Goal: Task Accomplishment & Management: Complete application form

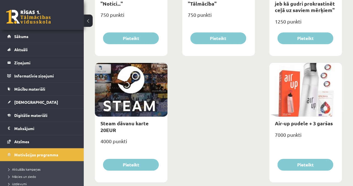
scroll to position [924, 0]
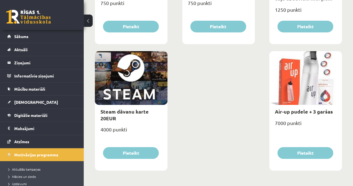
drag, startPoint x: 184, startPoint y: 97, endPoint x: 178, endPoint y: 93, distance: 7.4
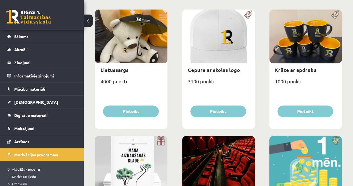
scroll to position [0, 0]
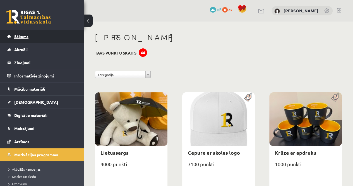
click at [38, 37] on link "Sākums" at bounding box center [41, 36] width 69 height 13
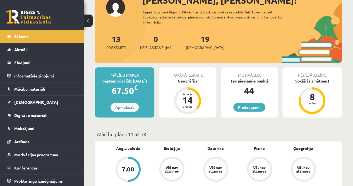
scroll to position [24, 0]
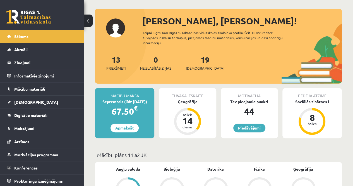
click at [193, 65] on div "19 Ieskaites" at bounding box center [205, 62] width 39 height 17
click at [193, 66] on span "[DEMOGRAPHIC_DATA]" at bounding box center [205, 68] width 39 height 6
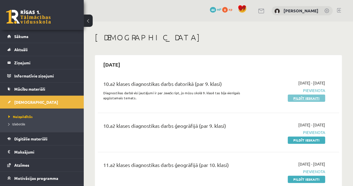
click at [289, 99] on link "Pildīt ieskaiti" at bounding box center [306, 97] width 37 height 7
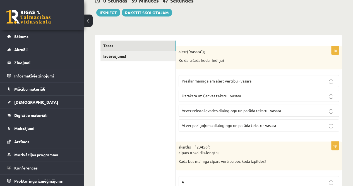
scroll to position [68, 0]
click at [273, 107] on p "Atver teksta ievades dialoglogu un parāda tekstu - vasara" at bounding box center [259, 110] width 154 height 6
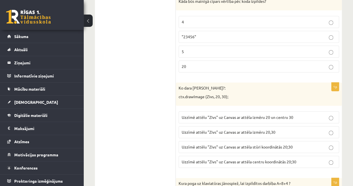
scroll to position [228, 0]
click at [267, 116] on span "Uzzīmē attēlu "Zivs" uz Canvas ar attēla izmēru 20 un centru 30" at bounding box center [238, 116] width 112 height 5
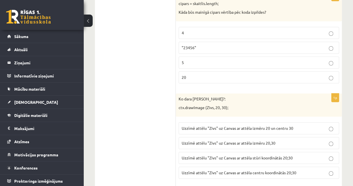
scroll to position [202, 0]
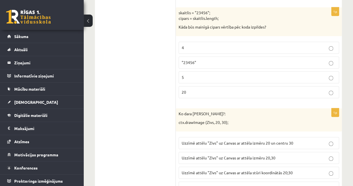
click at [210, 76] on p "5" at bounding box center [259, 77] width 154 height 6
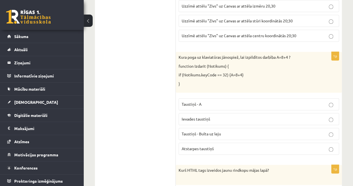
scroll to position [354, 0]
drag, startPoint x: 239, startPoint y: 119, endPoint x: 233, endPoint y: 115, distance: 6.7
click at [233, 116] on p "Ievades taustiņš" at bounding box center [259, 119] width 154 height 6
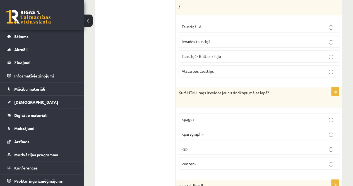
scroll to position [434, 0]
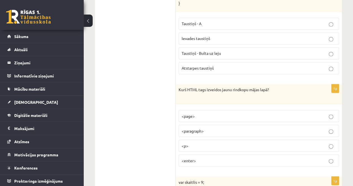
click at [225, 128] on p "<paragraph>" at bounding box center [259, 131] width 154 height 6
click at [221, 142] on p "<p>" at bounding box center [259, 145] width 154 height 6
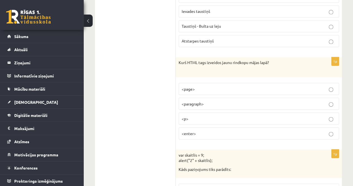
scroll to position [461, 0]
click at [213, 101] on p "<paragraph>" at bounding box center [259, 103] width 154 height 6
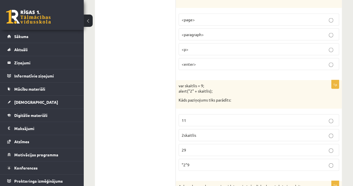
scroll to position [533, 0]
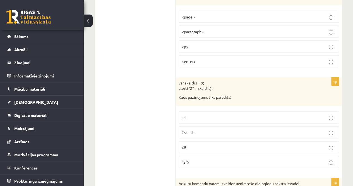
click at [207, 115] on p "11" at bounding box center [259, 117] width 154 height 6
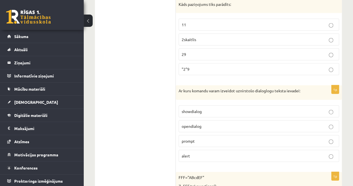
scroll to position [633, 0]
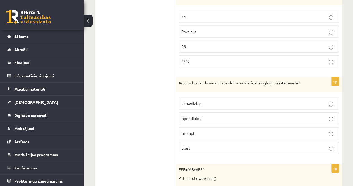
click at [203, 130] on p "prompt" at bounding box center [259, 133] width 154 height 6
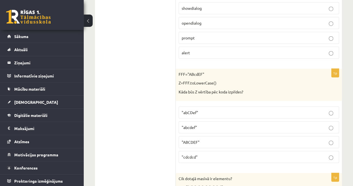
scroll to position [735, 0]
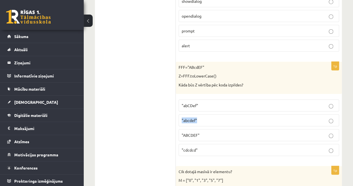
drag, startPoint x: 227, startPoint y: 120, endPoint x: 214, endPoint y: 101, distance: 23.2
click at [214, 101] on fieldset ""abCDef" "abcdef" "ABCDEF" "cdcdcd"" at bounding box center [259, 127] width 160 height 61
click at [214, 102] on p ""abCDef"" at bounding box center [259, 105] width 154 height 6
click at [204, 117] on p ""abcdef"" at bounding box center [259, 120] width 154 height 6
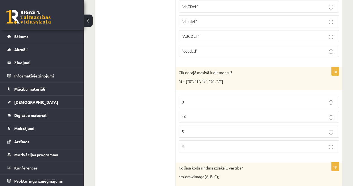
scroll to position [834, 0]
click at [201, 128] on p "5" at bounding box center [259, 131] width 154 height 6
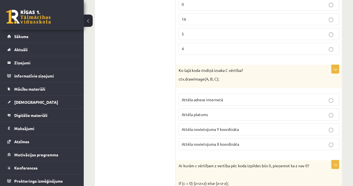
scroll to position [934, 0]
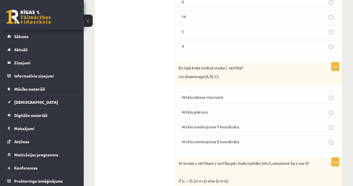
click at [233, 124] on span "Attēla novietojuma Y koordināta" at bounding box center [210, 126] width 57 height 5
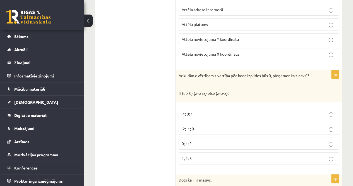
scroll to position [1022, 0]
click at [296, 154] on p "1; 2; 3" at bounding box center [259, 157] width 154 height 6
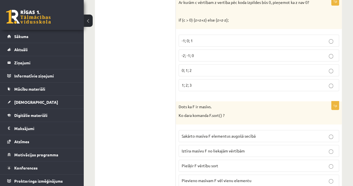
scroll to position [1124, 0]
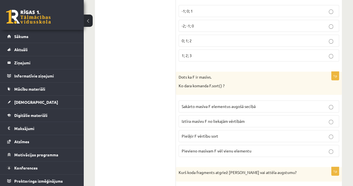
click at [272, 103] on p "Sakārto masīva F elementus augošā secībā" at bounding box center [259, 106] width 154 height 6
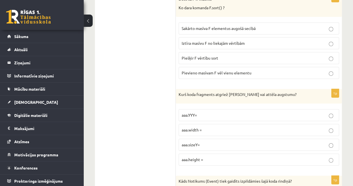
scroll to position [1203, 0]
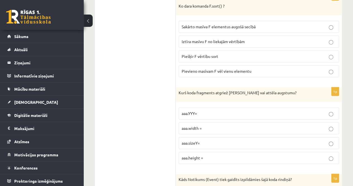
click at [247, 110] on p "aaa.YYY=" at bounding box center [259, 113] width 154 height 6
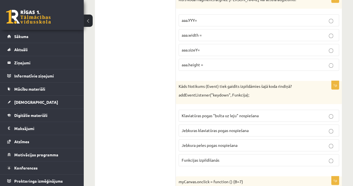
scroll to position [1297, 0]
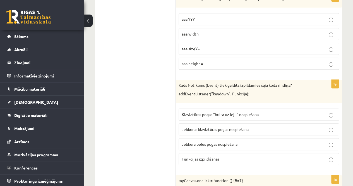
click at [234, 112] on span "Klaviatūras pogas "bulta uz leju" nospiešana" at bounding box center [220, 114] width 77 height 5
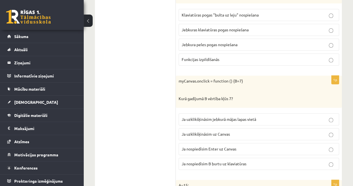
scroll to position [1420, 0]
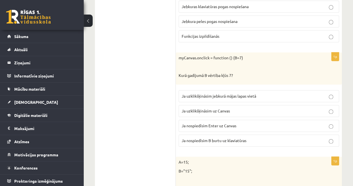
click at [215, 108] on p "Ja uzklikšķināsim uz Canvas" at bounding box center [259, 111] width 154 height 6
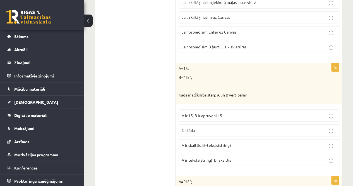
scroll to position [1514, 0]
click at [227, 156] on p "A ir teksts(string), B=skaitlis" at bounding box center [259, 159] width 154 height 6
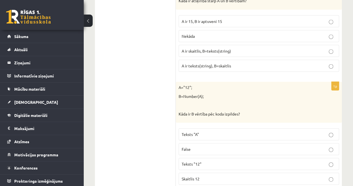
scroll to position [1645, 0]
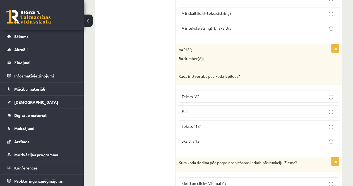
click at [204, 123] on p "Teksts "12"" at bounding box center [259, 126] width 154 height 6
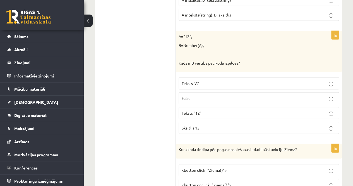
scroll to position [1657, 0]
click at [221, 125] on p "Skaitlis 12" at bounding box center [259, 128] width 154 height 6
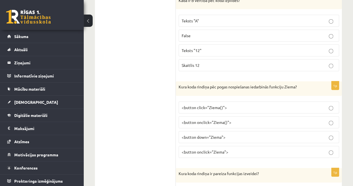
scroll to position [1721, 0]
click at [234, 119] on p "<button onclick="Ziema()">" at bounding box center [259, 122] width 154 height 6
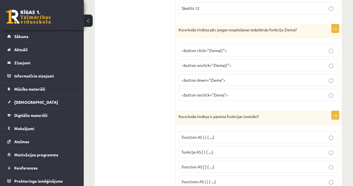
scroll to position [1821, 0]
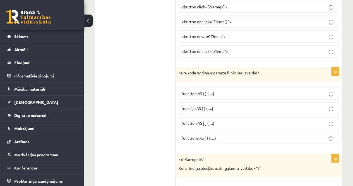
click at [217, 120] on p "function AS [ ] { ....}" at bounding box center [259, 123] width 154 height 6
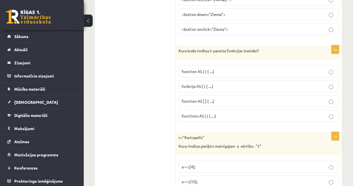
scroll to position [1836, 0]
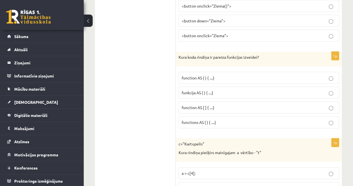
click at [208, 75] on span "function AS ( ) { ....}" at bounding box center [198, 77] width 33 height 5
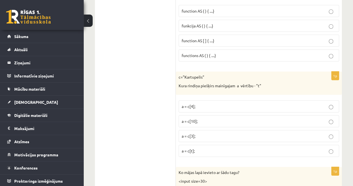
scroll to position [1903, 0]
click at [209, 147] on p "a = c[t];" at bounding box center [259, 150] width 154 height 6
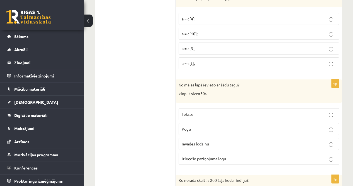
scroll to position [1993, 0]
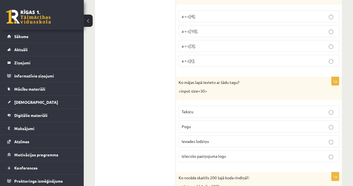
click at [205, 135] on label "Ievades lodziņu" at bounding box center [259, 141] width 160 height 12
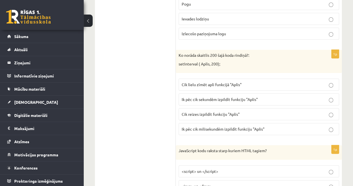
scroll to position [2110, 0]
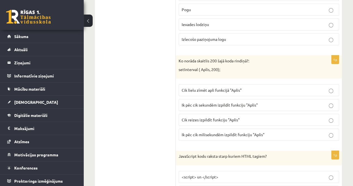
click at [251, 128] on label "Ik pēc cik milisekundēm izpildīt funkciju "Aplis"" at bounding box center [259, 134] width 160 height 12
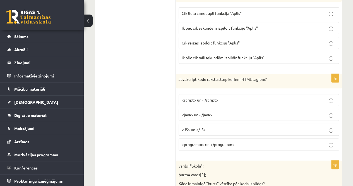
scroll to position [2187, 0]
drag, startPoint x: 223, startPoint y: 80, endPoint x: 214, endPoint y: 86, distance: 11.8
click at [214, 93] on label "<script> un </script>" at bounding box center [259, 99] width 160 height 12
click at [249, 173] on div "vards="Skola"; burts= vards[2]; Kāda ir mainīgā "burts" vērtība pēc koda izpild…" at bounding box center [259, 176] width 166 height 32
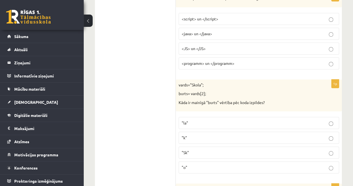
scroll to position [2283, 0]
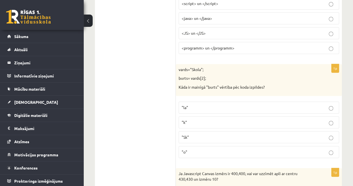
click at [199, 119] on p ""k"" at bounding box center [259, 122] width 154 height 6
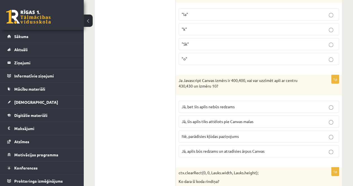
scroll to position [2377, 0]
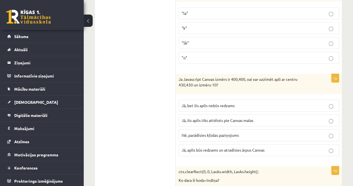
click at [203, 99] on label "Jā, bet šis aplis nebūs redzams" at bounding box center [259, 105] width 160 height 12
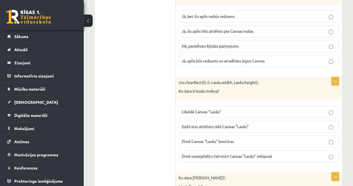
scroll to position [2477, 0]
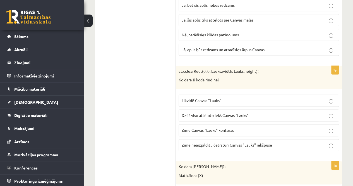
click at [226, 139] on label "Zīmē neaizpildītu četrstūri Canvas "Lauks" iekšpusē" at bounding box center [259, 145] width 160 height 12
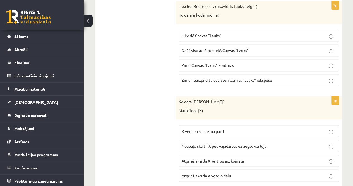
scroll to position [2541, 0]
click at [240, 140] on label "Noapaļo skaitli X pēc vajadzības uz augšu vai leju" at bounding box center [259, 146] width 160 height 12
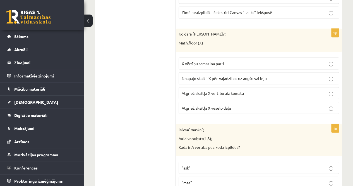
click at [237, 176] on label ""mas"" at bounding box center [259, 182] width 160 height 12
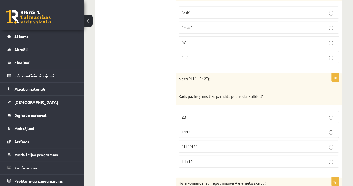
scroll to position [2764, 0]
click at [214, 158] on p "11+12" at bounding box center [259, 161] width 154 height 6
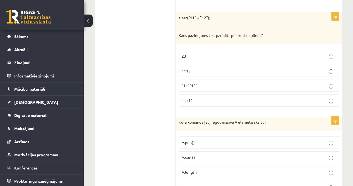
scroll to position [2830, 0]
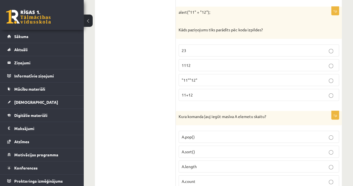
click at [194, 134] on span "A.pop()" at bounding box center [188, 136] width 13 height 5
drag, startPoint x: 199, startPoint y: 155, endPoint x: 190, endPoint y: 154, distance: 9.5
click at [190, 175] on label "A.count" at bounding box center [259, 181] width 160 height 12
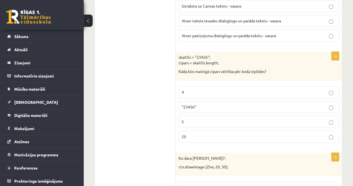
scroll to position [0, 0]
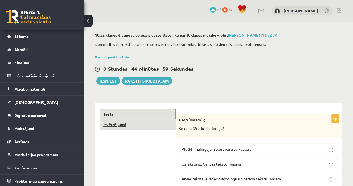
click at [121, 124] on link "Izvērtējums!" at bounding box center [137, 124] width 75 height 10
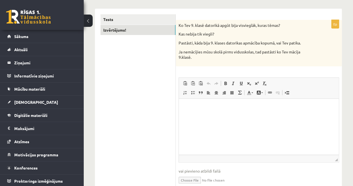
scroll to position [97, 0]
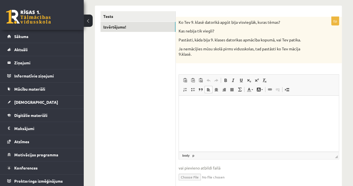
click at [201, 107] on html at bounding box center [259, 103] width 160 height 17
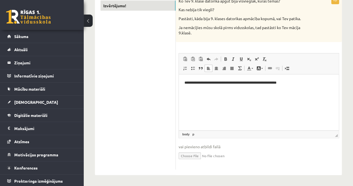
scroll to position [0, 0]
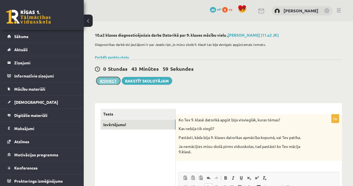
click at [114, 79] on button "Iesniegt" at bounding box center [108, 81] width 24 height 8
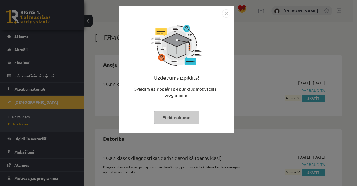
click at [226, 13] on img "Close" at bounding box center [226, 13] width 8 height 8
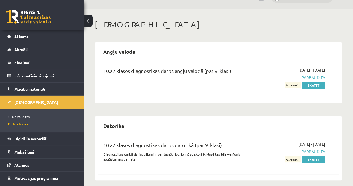
scroll to position [18, 0]
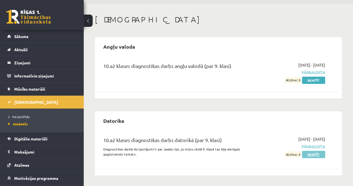
click at [309, 154] on link "Skatīt" at bounding box center [313, 153] width 23 height 7
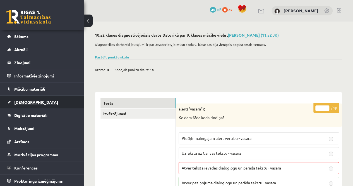
click at [28, 104] on link "[DEMOGRAPHIC_DATA]" at bounding box center [41, 101] width 69 height 13
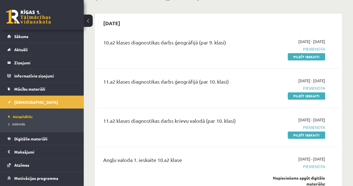
scroll to position [55, 0]
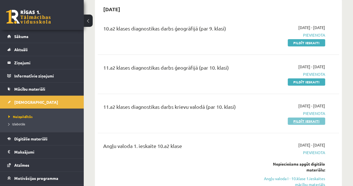
click at [309, 120] on link "Pildīt ieskaiti" at bounding box center [306, 120] width 37 height 7
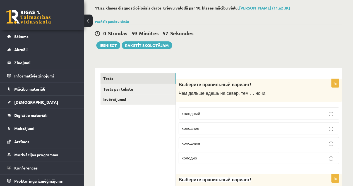
scroll to position [30, 0]
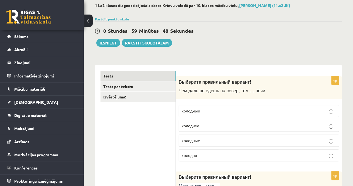
click at [233, 128] on p "холоднее" at bounding box center [259, 125] width 154 height 6
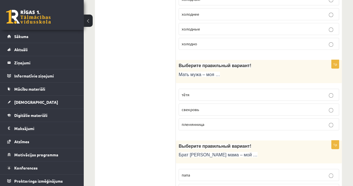
scroll to position [141, 0]
click at [199, 110] on p "свекровь" at bounding box center [259, 109] width 154 height 6
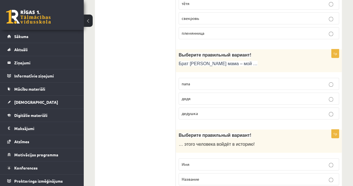
scroll to position [218, 0]
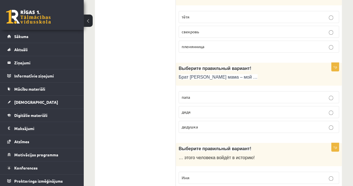
click at [209, 111] on p "дядя" at bounding box center [259, 112] width 154 height 6
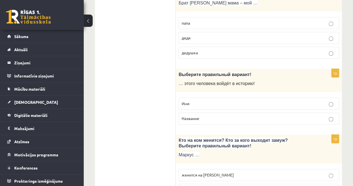
scroll to position [293, 0]
click at [202, 101] on p "Имя" at bounding box center [259, 103] width 154 height 6
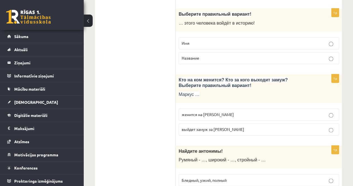
scroll to position [361, 0]
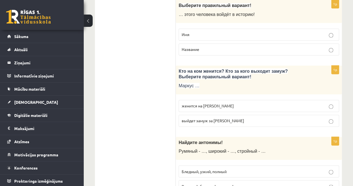
click at [227, 120] on p "выйдет замуж за [PERSON_NAME]" at bounding box center [259, 120] width 154 height 6
click at [212, 103] on span "женится на Агнии" at bounding box center [208, 105] width 52 height 5
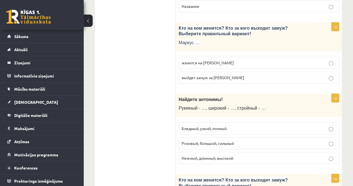
scroll to position [405, 0]
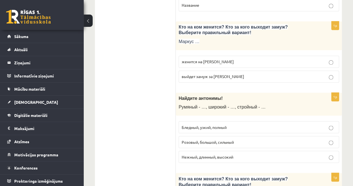
click at [223, 124] on span "Бледный, узкий, полный" at bounding box center [204, 126] width 45 height 5
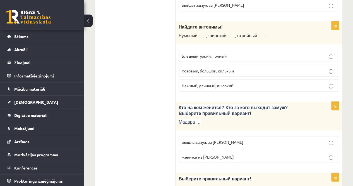
scroll to position [501, 0]
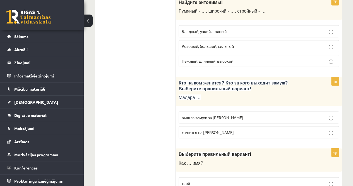
click at [223, 114] on span "вышла замуж за Марка" at bounding box center [213, 116] width 62 height 5
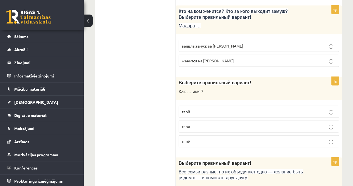
scroll to position [573, 0]
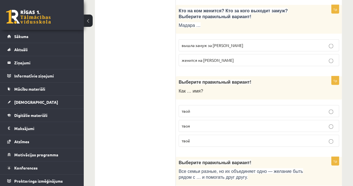
click at [209, 138] on p "твоё" at bounding box center [259, 141] width 154 height 6
click at [209, 123] on p "твоя" at bounding box center [259, 126] width 154 height 6
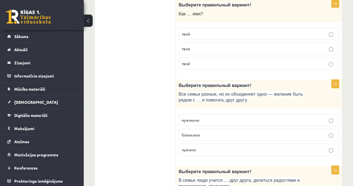
scroll to position [650, 0]
click at [228, 131] on p "близкими" at bounding box center [259, 134] width 154 height 6
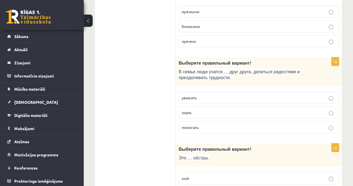
scroll to position [761, 0]
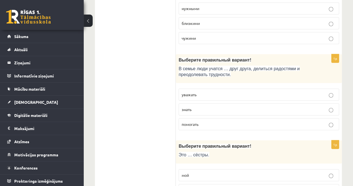
click at [215, 92] on p "уважать" at bounding box center [259, 95] width 154 height 6
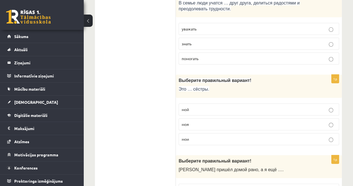
scroll to position [827, 0]
click at [212, 136] on p "мои" at bounding box center [259, 139] width 154 height 6
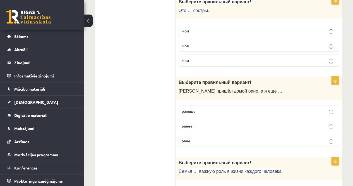
scroll to position [908, 0]
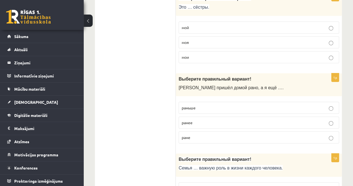
click at [207, 105] on p "раньше" at bounding box center [259, 108] width 154 height 6
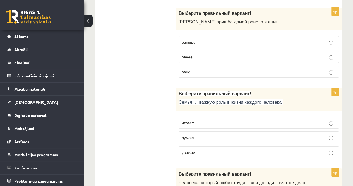
scroll to position [1004, 0]
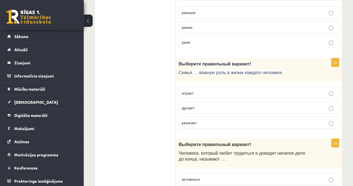
click at [206, 90] on p "играет" at bounding box center [259, 93] width 154 height 6
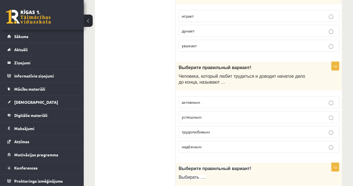
scroll to position [1082, 0]
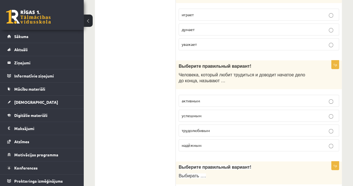
click at [271, 127] on p "трудолюбивым" at bounding box center [259, 130] width 154 height 6
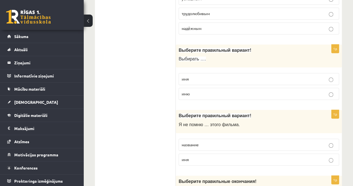
scroll to position [1201, 0]
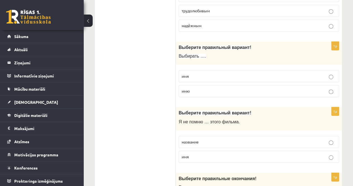
click at [233, 73] on p "имя" at bounding box center [259, 76] width 154 height 6
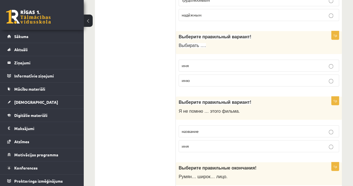
scroll to position [1212, 0]
click at [237, 128] on p "название" at bounding box center [259, 131] width 154 height 6
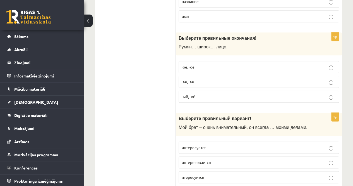
scroll to position [1341, 0]
click at [292, 92] on label "-ый, -ий" at bounding box center [259, 96] width 160 height 12
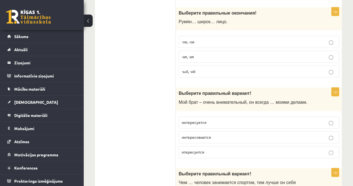
scroll to position [1373, 0]
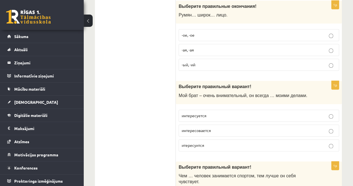
click at [285, 109] on label "интересуется" at bounding box center [259, 115] width 160 height 12
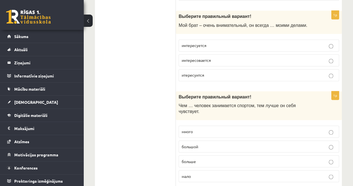
scroll to position [1443, 0]
click at [239, 158] on p "больше" at bounding box center [259, 161] width 154 height 6
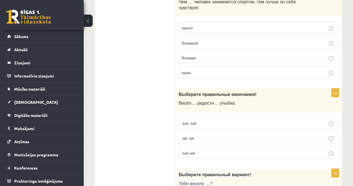
scroll to position [1547, 0]
click at [226, 119] on p "-ый, -ый" at bounding box center [259, 122] width 154 height 6
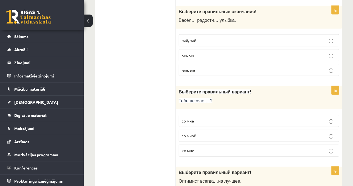
scroll to position [1631, 0]
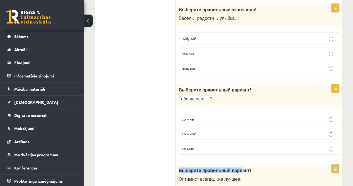
drag, startPoint x: 234, startPoint y: 152, endPoint x: 228, endPoint y: 135, distance: 18.1
click at [228, 142] on label "ко мне" at bounding box center [259, 148] width 160 height 12
click at [221, 131] on p "со мной" at bounding box center [259, 134] width 154 height 6
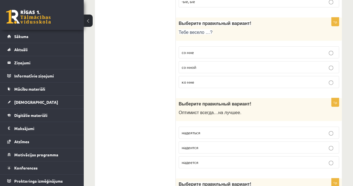
scroll to position [1698, 0]
click at [225, 129] on p "надеяться" at bounding box center [259, 132] width 154 height 6
click at [224, 144] on p "надеится" at bounding box center [259, 147] width 154 height 6
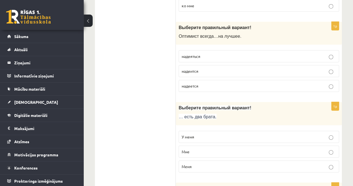
scroll to position [1774, 0]
click at [213, 133] on p "У меня" at bounding box center [259, 136] width 154 height 6
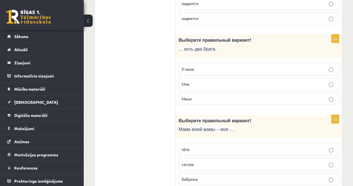
scroll to position [1841, 0]
click at [211, 175] on p "бабушка" at bounding box center [259, 178] width 154 height 6
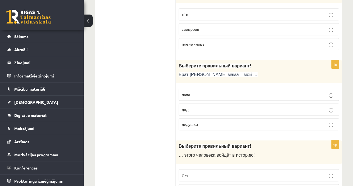
scroll to position [0, 0]
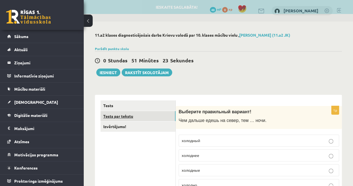
click at [143, 115] on link "Tests par tekstu" at bounding box center [137, 116] width 75 height 10
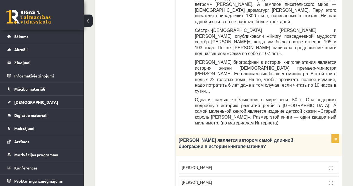
scroll to position [289, 0]
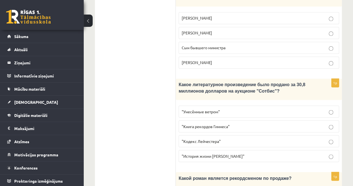
scroll to position [437, 0]
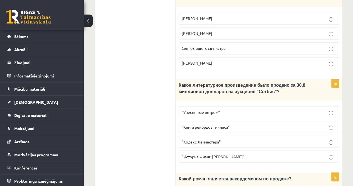
click at [223, 138] on p ""Кодекс Лейчестера"" at bounding box center [259, 141] width 154 height 6
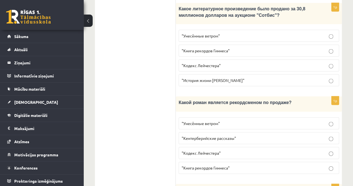
scroll to position [515, 0]
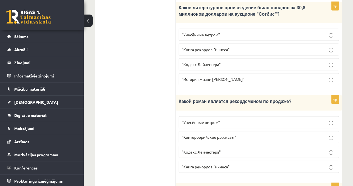
click at [258, 119] on p ""Унесённые ветром"" at bounding box center [259, 122] width 154 height 6
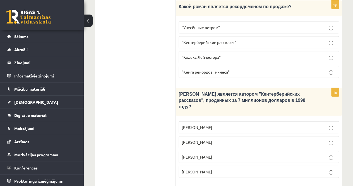
scroll to position [610, 0]
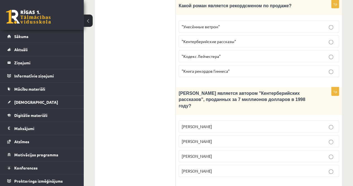
click at [231, 153] on p "Джефри Чосер" at bounding box center [259, 156] width 154 height 6
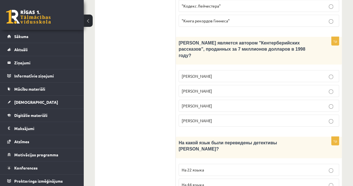
scroll to position [669, 0]
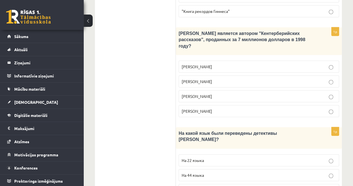
click at [207, 172] on p "На 44 языка" at bounding box center [259, 175] width 154 height 6
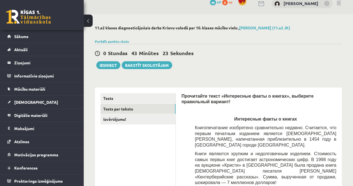
scroll to position [0, 0]
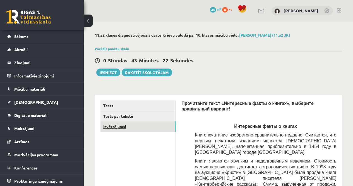
click at [136, 126] on link "Izvērtējums!" at bounding box center [137, 126] width 75 height 10
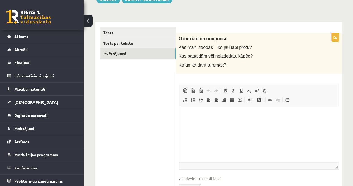
scroll to position [73, 0]
click at [215, 116] on p "Bagātinātā teksta redaktors, wiswyg-editor-user-answer-47363969557140" at bounding box center [258, 114] width 149 height 6
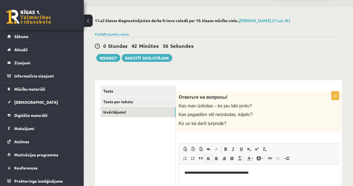
scroll to position [14, 0]
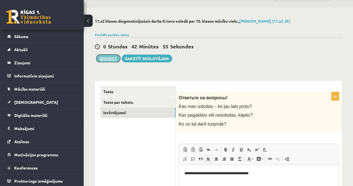
click at [103, 60] on button "Iesniegt" at bounding box center [108, 58] width 24 height 8
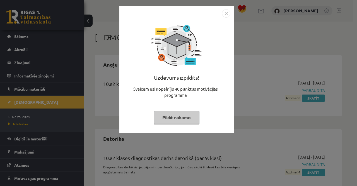
click at [227, 18] on div "Uzdevums izpildīts! Sveicam esi nopelnījis 40 punktus motivācijas programmā Pil…" at bounding box center [177, 74] width 108 height 112
click at [226, 15] on img "Close" at bounding box center [226, 13] width 8 height 8
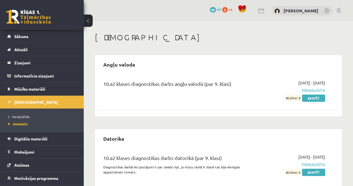
scroll to position [92, 0]
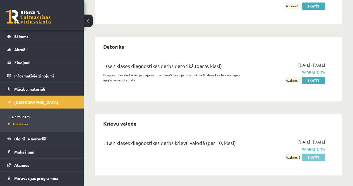
click at [304, 156] on link "Skatīt" at bounding box center [313, 156] width 23 height 7
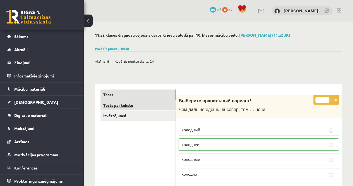
click at [135, 104] on link "Tests par tekstu" at bounding box center [137, 105] width 75 height 10
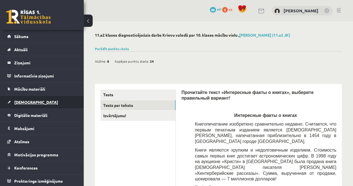
click at [26, 101] on span "[DEMOGRAPHIC_DATA]" at bounding box center [36, 101] width 44 height 5
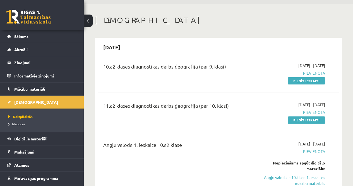
scroll to position [17, 0]
click at [300, 81] on link "Pildīt ieskaiti" at bounding box center [306, 80] width 37 height 7
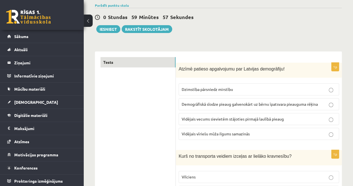
scroll to position [43, 0]
click at [246, 121] on p "Vidējais vecums sievietēm stājoties pirmajā laulībā pieaug" at bounding box center [259, 119] width 154 height 6
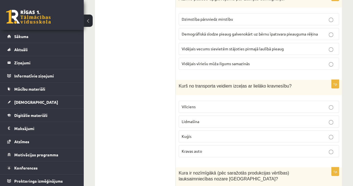
scroll to position [125, 0]
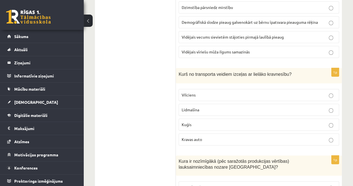
click at [248, 123] on p "Kuģis" at bounding box center [259, 124] width 154 height 6
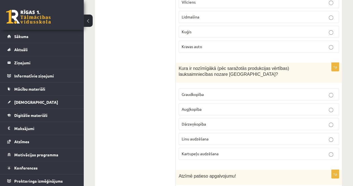
scroll to position [220, 0]
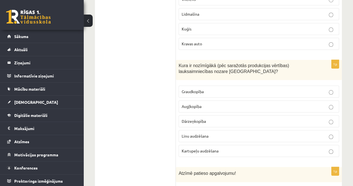
click at [229, 88] on p "Graudkopība" at bounding box center [259, 91] width 154 height 6
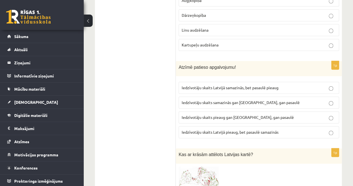
scroll to position [326, 0]
click at [253, 100] on span "Iedzīvotāju skaits samazinās gan Latvijā, gan pasaulē" at bounding box center [241, 101] width 118 height 5
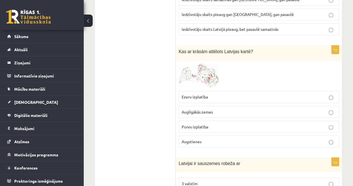
scroll to position [430, 0]
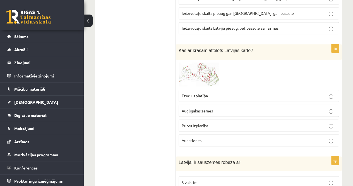
click at [202, 71] on span at bounding box center [199, 75] width 9 height 9
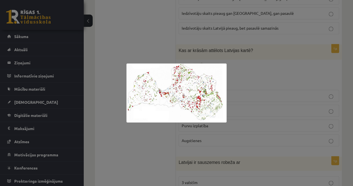
click at [254, 75] on div at bounding box center [176, 93] width 353 height 186
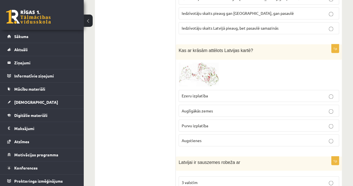
click at [209, 137] on p "Augstienes" at bounding box center [259, 140] width 154 height 6
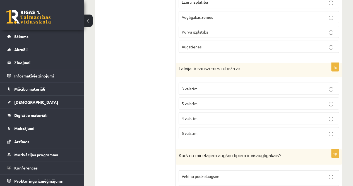
scroll to position [524, 0]
click at [207, 114] on p "4 valstīm" at bounding box center [259, 117] width 154 height 6
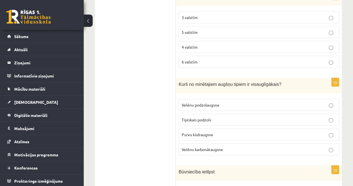
scroll to position [595, 0]
click at [198, 146] on span "Velēnu karbonātaugsne" at bounding box center [202, 148] width 41 height 5
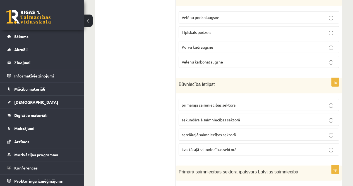
scroll to position [682, 0]
click at [207, 116] on label "sekundārajā saimniecības sektorā" at bounding box center [259, 119] width 160 height 12
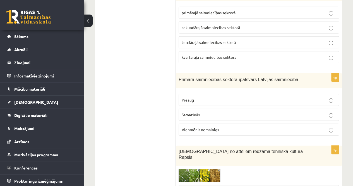
scroll to position [774, 0]
click at [196, 112] on span "Samazinās" at bounding box center [191, 114] width 18 height 5
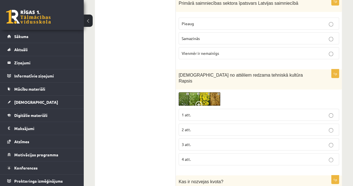
scroll to position [850, 0]
click at [192, 141] on p "3 att." at bounding box center [259, 144] width 154 height 6
click at [208, 92] on img at bounding box center [200, 99] width 42 height 14
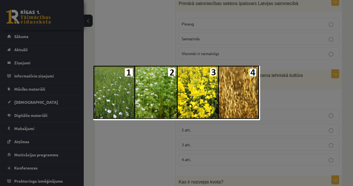
click at [255, 54] on div at bounding box center [176, 93] width 353 height 186
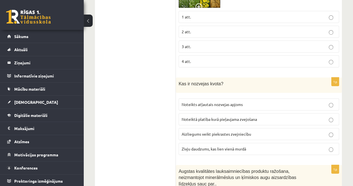
scroll to position [948, 0]
click at [255, 101] on p "Noteikts atļautais nozvejas apjoms" at bounding box center [259, 104] width 154 height 6
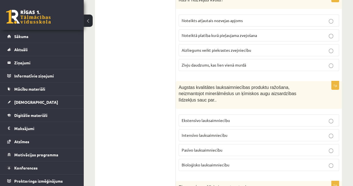
scroll to position [1034, 0]
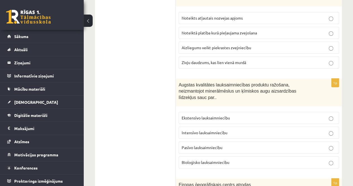
click at [190, 159] on span "Bioloģisko lauksaimniecību" at bounding box center [206, 161] width 48 height 5
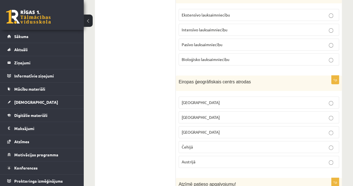
scroll to position [1138, 0]
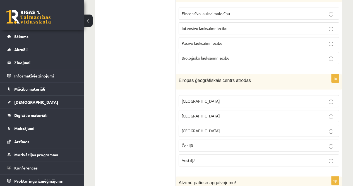
click at [223, 113] on p "Lietuvā" at bounding box center [259, 116] width 154 height 6
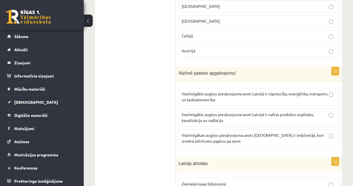
scroll to position [1248, 0]
click at [206, 90] on span "Nozīmīgākie augšņu piesārņojuma avoti Latvijā ir rūpniecība, enerģētika, transp…" at bounding box center [255, 95] width 146 height 11
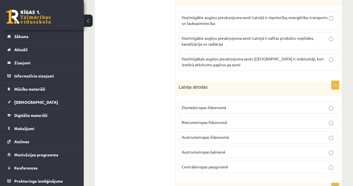
scroll to position [1324, 0]
click at [235, 104] on p "Ziemeļeiropas līdzenumā" at bounding box center [259, 107] width 154 height 6
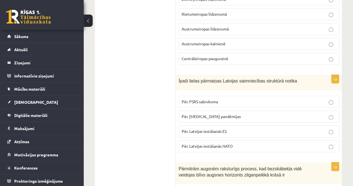
scroll to position [1433, 0]
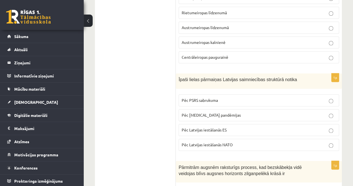
click at [189, 97] on p "Pēc PSRS sabrukuma" at bounding box center [259, 100] width 154 height 6
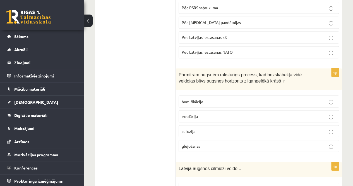
scroll to position [1526, 0]
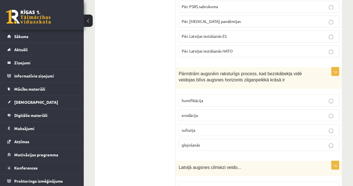
click at [211, 141] on p "glejošanās" at bounding box center [259, 144] width 154 height 6
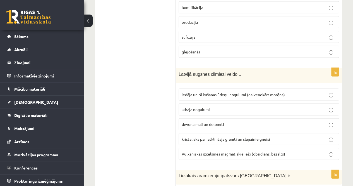
scroll to position [1620, 0]
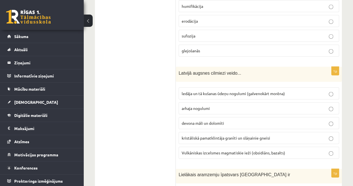
click at [223, 91] on span "ledāja un tā kušanas ūdeņu nogulumi (galvenokārt morēna)" at bounding box center [233, 93] width 103 height 5
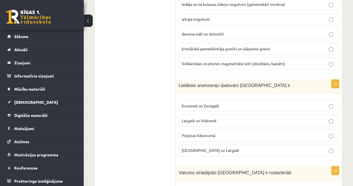
scroll to position [1709, 0]
click at [216, 103] on span "Kurzemē un Zemgalē" at bounding box center [200, 105] width 37 height 5
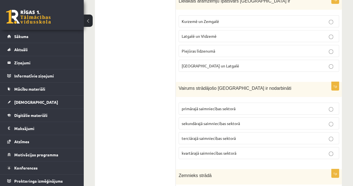
scroll to position [1793, 0]
click at [208, 135] on span "terciārajā saimniecības sektorā" at bounding box center [209, 137] width 54 height 5
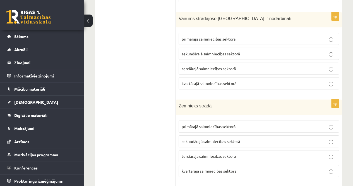
scroll to position [1864, 0]
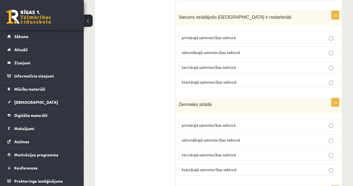
click at [213, 119] on label "primārajā saimniecības sektorā" at bounding box center [259, 125] width 160 height 12
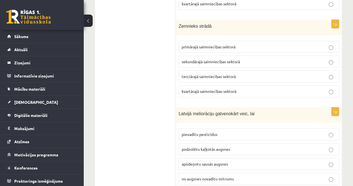
scroll to position [1954, 0]
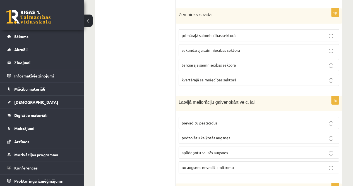
click at [214, 161] on label "no augsnes novadītu mitrumu" at bounding box center [259, 167] width 160 height 12
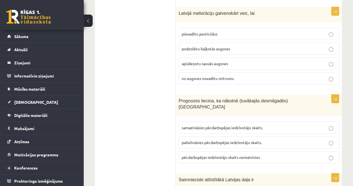
scroll to position [2043, 0]
click at [240, 139] on p "palielināsies pēcdarbspējas iedzīvotāju skaits." at bounding box center [259, 142] width 154 height 6
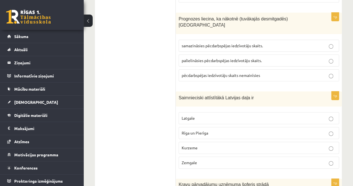
scroll to position [2124, 0]
click at [230, 43] on p "samazināsies pēcdarbspējas iedzīvotāju skaits." at bounding box center [259, 46] width 154 height 6
click at [214, 142] on label "Kurzeme" at bounding box center [259, 148] width 160 height 12
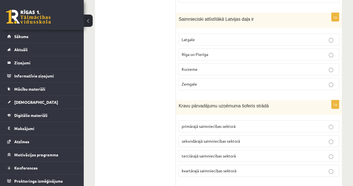
scroll to position [2202, 0]
click at [217, 153] on span "terciārajā saimniecības sektorā" at bounding box center [209, 155] width 54 height 5
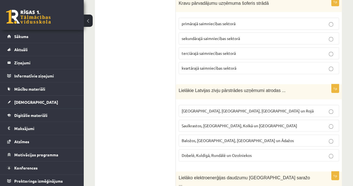
scroll to position [2304, 0]
click at [228, 109] on span "Rīgā, Liepājā, Salacgrīvā un Rojā" at bounding box center [248, 111] width 132 height 5
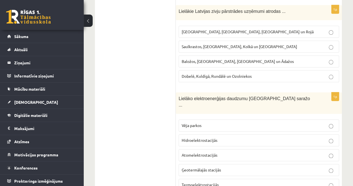
scroll to position [2384, 0]
click at [243, 137] on p "Hidroelektrostacijās" at bounding box center [259, 140] width 154 height 6
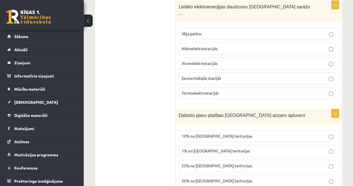
scroll to position [2477, 0]
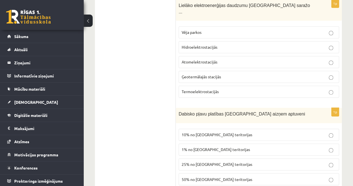
click at [233, 131] on p "10% no Latvijas teritorijas" at bounding box center [259, 134] width 154 height 6
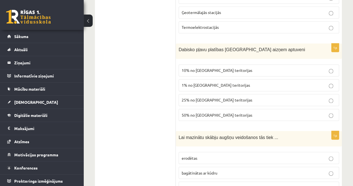
scroll to position [2553, 0]
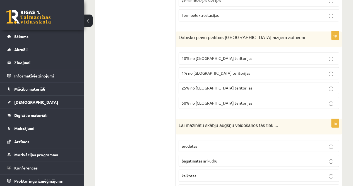
click at [217, 172] on p "kaļķotas" at bounding box center [259, 175] width 154 height 6
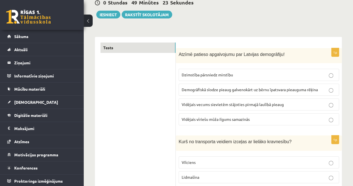
scroll to position [0, 0]
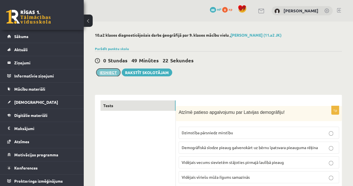
click at [116, 73] on button "Iesniegt" at bounding box center [108, 72] width 24 height 8
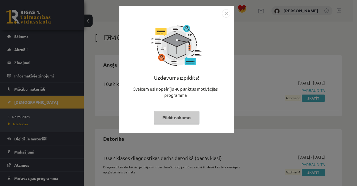
click at [223, 14] on img "Close" at bounding box center [226, 13] width 8 height 8
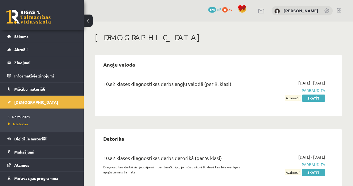
click at [21, 102] on span "[DEMOGRAPHIC_DATA]" at bounding box center [36, 101] width 44 height 5
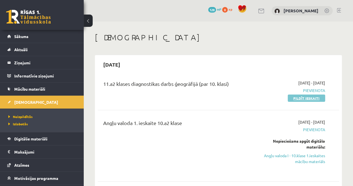
click at [295, 99] on link "Pildīt ieskaiti" at bounding box center [306, 97] width 37 height 7
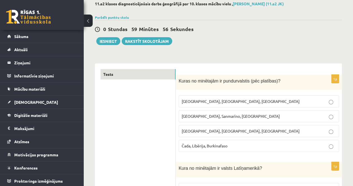
scroll to position [32, 0]
click at [217, 117] on p "[GEOGRAPHIC_DATA], Sanmarīno, [GEOGRAPHIC_DATA]" at bounding box center [259, 116] width 154 height 6
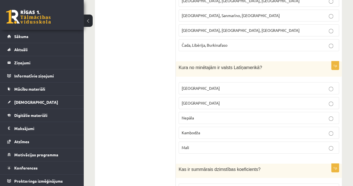
scroll to position [132, 0]
click at [193, 86] on span "[GEOGRAPHIC_DATA]" at bounding box center [201, 87] width 38 height 5
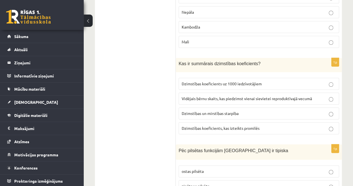
scroll to position [237, 0]
click at [187, 82] on span "Dzimstības koeficients uz 1000 iedzīvotājiem" at bounding box center [222, 83] width 80 height 5
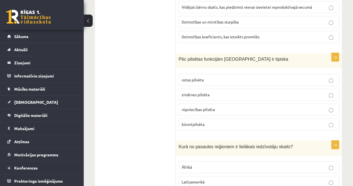
scroll to position [337, 0]
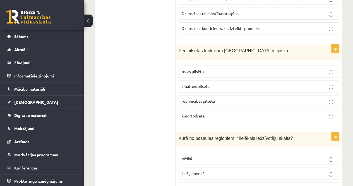
click at [210, 115] on p "kūrortpilsēta" at bounding box center [259, 116] width 154 height 6
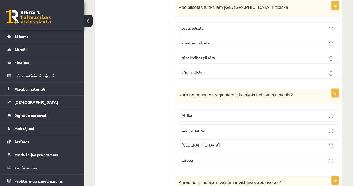
scroll to position [380, 0]
click at [211, 114] on p "Āfrikā" at bounding box center [259, 115] width 154 height 6
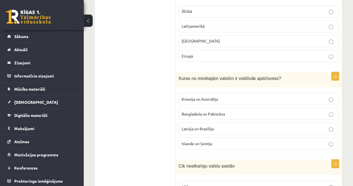
scroll to position [484, 0]
click at [212, 110] on span "Bangladeša un Pakistāna" at bounding box center [203, 112] width 43 height 5
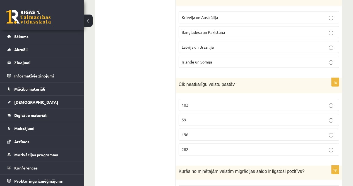
scroll to position [565, 0]
click at [204, 132] on p "196" at bounding box center [259, 135] width 154 height 6
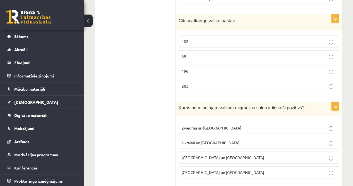
scroll to position [639, 0]
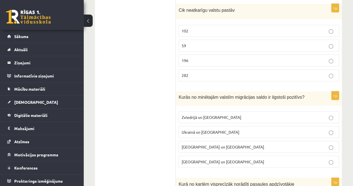
click at [187, 114] on span "Zviedrijā un [GEOGRAPHIC_DATA]" at bounding box center [212, 116] width 60 height 5
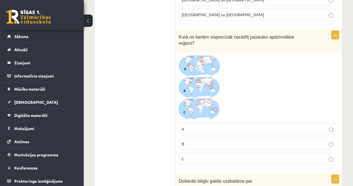
scroll to position [786, 0]
click at [197, 64] on span at bounding box center [199, 68] width 9 height 9
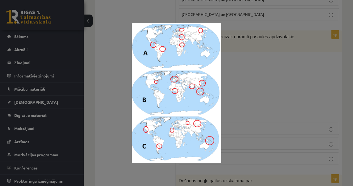
click at [248, 77] on div at bounding box center [176, 93] width 353 height 186
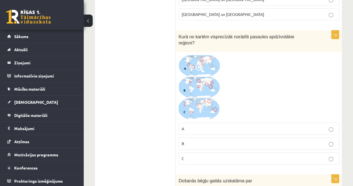
click at [205, 155] on p "C" at bounding box center [259, 158] width 154 height 6
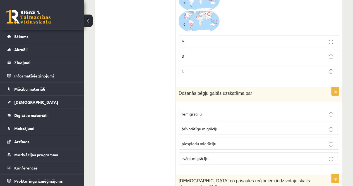
scroll to position [875, 0]
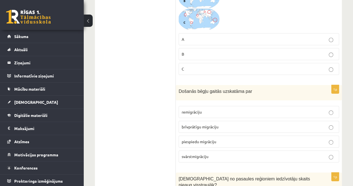
click at [212, 139] on span "piespiedu migrāciju" at bounding box center [199, 141] width 35 height 5
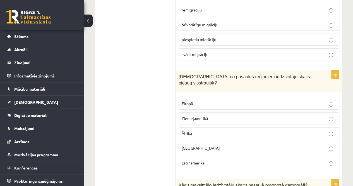
scroll to position [977, 0]
click at [208, 145] on p "[GEOGRAPHIC_DATA]" at bounding box center [259, 148] width 154 height 6
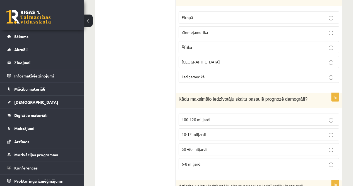
scroll to position [1080, 0]
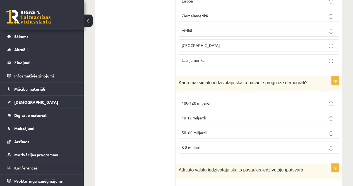
click at [201, 112] on label "10-12 miljardi" at bounding box center [259, 118] width 160 height 12
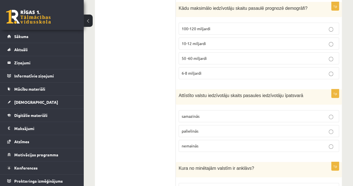
scroll to position [1158, 0]
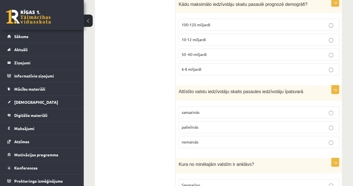
click at [210, 109] on p "samazinās" at bounding box center [259, 112] width 154 height 6
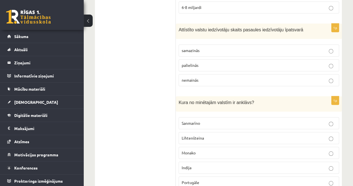
scroll to position [1220, 0]
click at [207, 120] on p "Sanmarīno" at bounding box center [259, 123] width 154 height 6
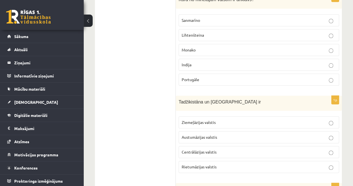
scroll to position [1323, 0]
click at [225, 148] on p "Centrālāzijas valstis" at bounding box center [259, 151] width 154 height 6
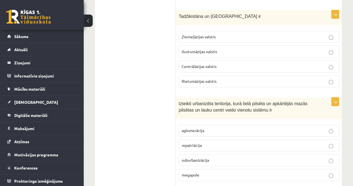
scroll to position [1408, 0]
click at [208, 127] on p "aglomerācija" at bounding box center [259, 130] width 154 height 6
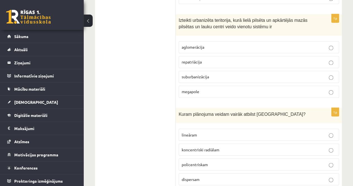
scroll to position [1495, 0]
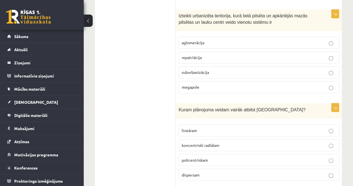
click at [212, 142] on span "koncentriski radiālam" at bounding box center [201, 144] width 38 height 5
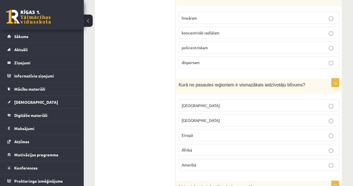
scroll to position [1607, 0]
click at [210, 99] on label "[GEOGRAPHIC_DATA]" at bounding box center [259, 105] width 160 height 12
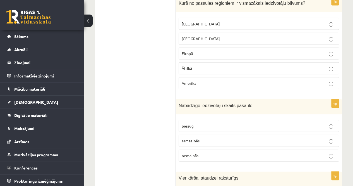
scroll to position [1689, 0]
click at [220, 122] on p "pieaug" at bounding box center [259, 125] width 154 height 6
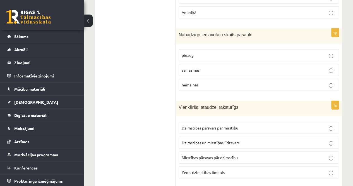
scroll to position [1759, 0]
click at [241, 124] on p "Dzimstības pārsvars pār mirstību" at bounding box center [259, 127] width 154 height 6
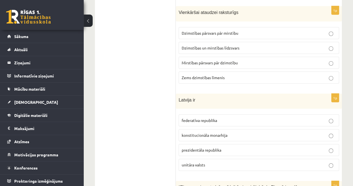
scroll to position [1857, 0]
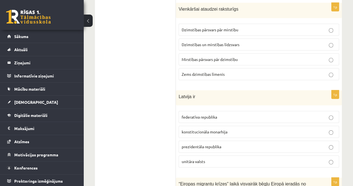
click at [206, 158] on p "unitāra valsts" at bounding box center [259, 161] width 154 height 6
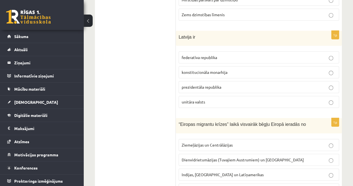
scroll to position [1917, 0]
click at [212, 168] on label "Indijas, [GEOGRAPHIC_DATA] un Latīņamerikas" at bounding box center [259, 174] width 160 height 12
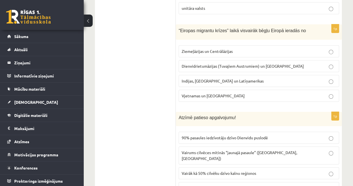
scroll to position [2010, 0]
click at [208, 149] on span "Vairums cilvēces mitinās “jaunajā pasaule” ([GEOGRAPHIC_DATA],[GEOGRAPHIC_DATA])" at bounding box center [240, 154] width 116 height 11
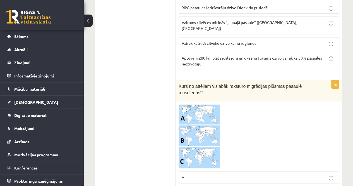
scroll to position [2140, 0]
click at [208, 119] on img at bounding box center [200, 136] width 42 height 64
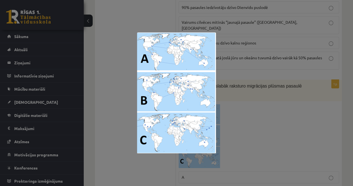
click at [208, 119] on img at bounding box center [176, 92] width 79 height 121
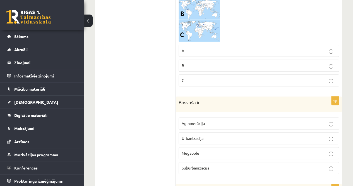
scroll to position [2266, 0]
click at [183, 146] on label "Megapole" at bounding box center [259, 152] width 160 height 12
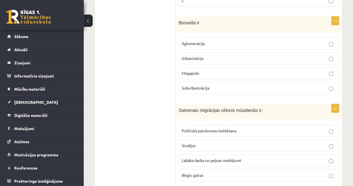
scroll to position [2345, 0]
click at [212, 128] on span "Politiskā patvēruma meklēšana" at bounding box center [209, 130] width 55 height 5
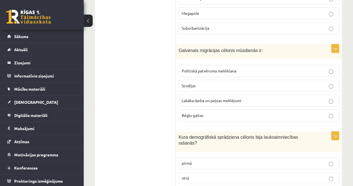
scroll to position [2413, 0]
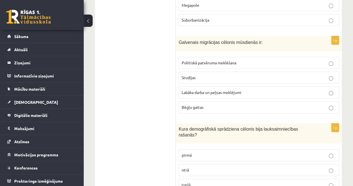
click at [220, 164] on label "otrā" at bounding box center [259, 170] width 160 height 12
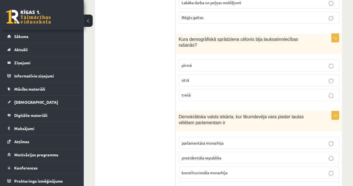
scroll to position [2502, 0]
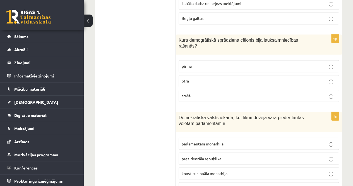
click at [220, 155] on span "prezidentāla republika" at bounding box center [202, 157] width 40 height 5
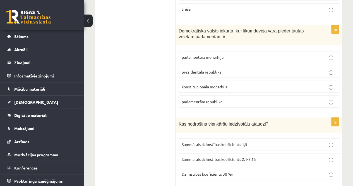
scroll to position [2589, 0]
click at [241, 156] on span "Summārais dzimstības koeficients 2,1-2,15" at bounding box center [219, 158] width 74 height 5
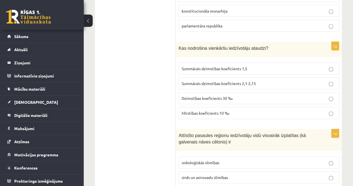
scroll to position [2664, 0]
click at [226, 160] on p "onkoloģiskās slimības" at bounding box center [259, 163] width 154 height 6
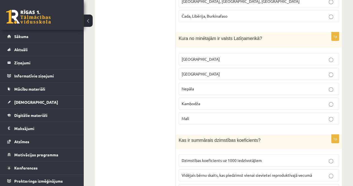
scroll to position [0, 0]
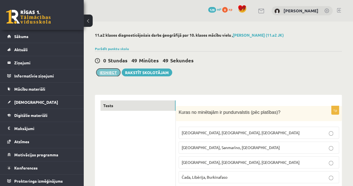
click at [109, 73] on button "Iesniegt" at bounding box center [108, 72] width 24 height 8
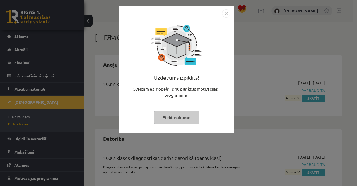
click at [225, 15] on img "Close" at bounding box center [226, 13] width 8 height 8
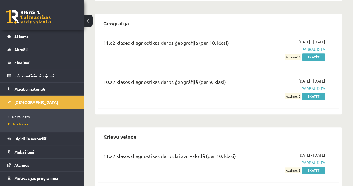
scroll to position [190, 0]
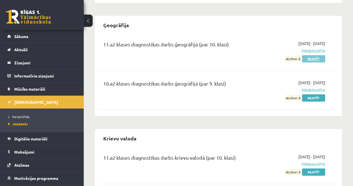
click at [316, 56] on link "Skatīt" at bounding box center [313, 58] width 23 height 7
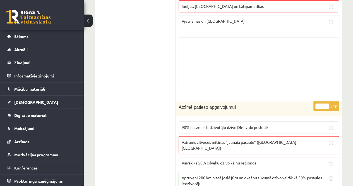
scroll to position [3421, 0]
drag, startPoint x: 328, startPoint y: 93, endPoint x: 347, endPoint y: 54, distance: 43.7
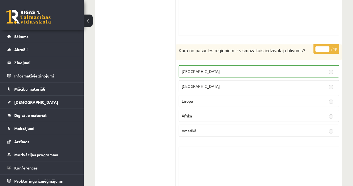
scroll to position [2710, 0]
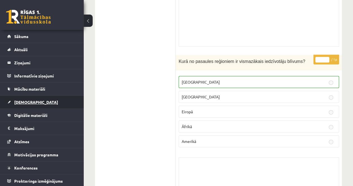
click at [35, 100] on link "[DEMOGRAPHIC_DATA]" at bounding box center [41, 101] width 69 height 13
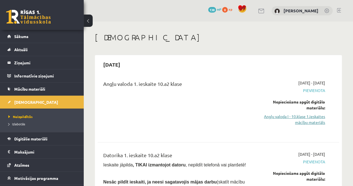
click at [309, 116] on link "Angļu valoda I - 10.klase 1.ieskaites mācību materiāls" at bounding box center [291, 119] width 68 height 12
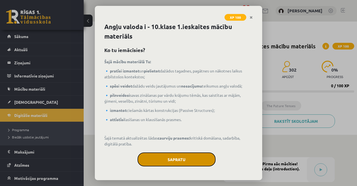
click at [167, 159] on button "Sapratu" at bounding box center [177, 159] width 78 height 14
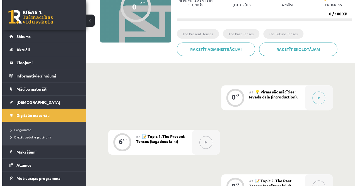
scroll to position [96, 0]
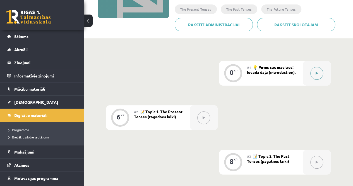
click at [316, 71] on icon at bounding box center [317, 72] width 3 height 3
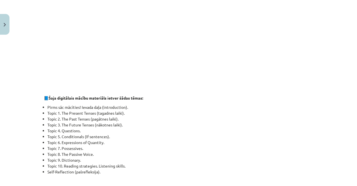
scroll to position [0, 0]
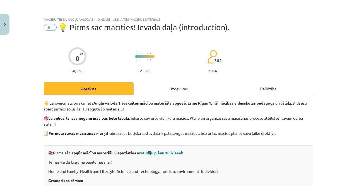
click at [163, 89] on div "Uzdevums" at bounding box center [179, 88] width 90 height 13
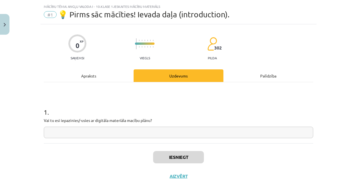
scroll to position [14, 0]
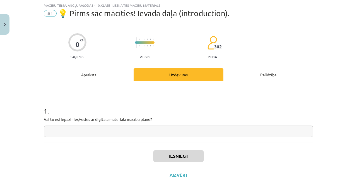
click at [146, 127] on input "text" at bounding box center [179, 130] width 270 height 11
type input "**"
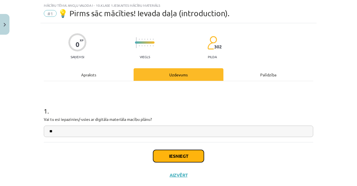
click at [186, 156] on button "Iesniegt" at bounding box center [178, 156] width 51 height 12
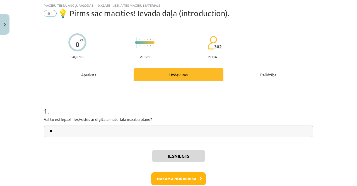
scroll to position [44, 0]
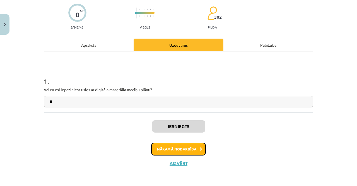
click at [180, 152] on button "Nākamā nodarbība" at bounding box center [178, 148] width 55 height 13
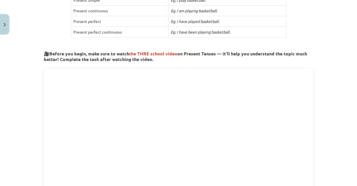
scroll to position [0, 0]
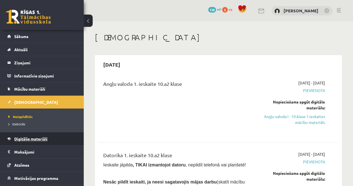
click at [30, 137] on span "Digitālie materiāli" at bounding box center [30, 138] width 33 height 5
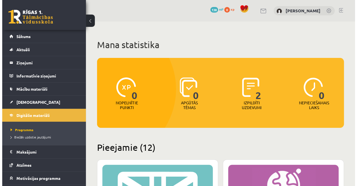
scroll to position [23, 0]
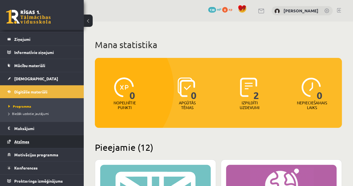
click at [24, 140] on span "Atzīmes" at bounding box center [21, 141] width 15 height 5
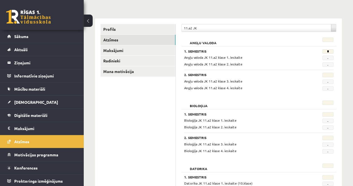
scroll to position [55, 0]
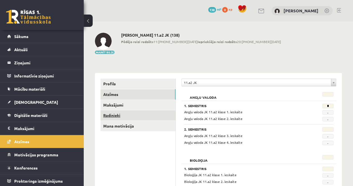
click at [107, 118] on link "Radinieki" at bounding box center [137, 115] width 75 height 10
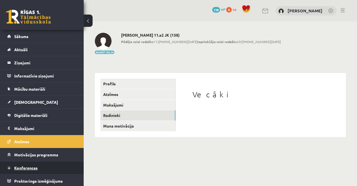
click at [55, 172] on link "Konferences" at bounding box center [41, 167] width 69 height 13
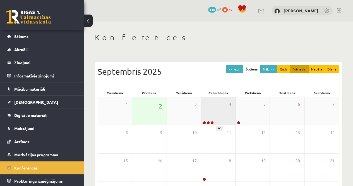
click at [220, 119] on div "4" at bounding box center [218, 111] width 34 height 28
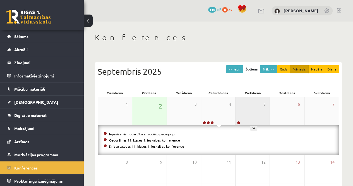
click at [246, 118] on div "5" at bounding box center [252, 111] width 34 height 28
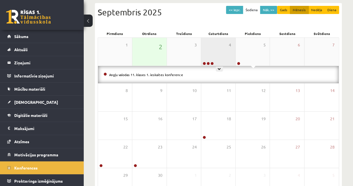
scroll to position [98, 0]
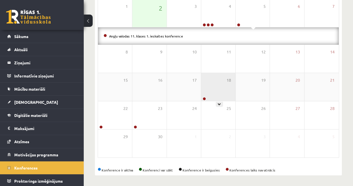
click at [218, 82] on div "18" at bounding box center [218, 87] width 34 height 28
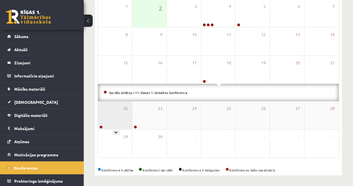
click at [115, 115] on div "22" at bounding box center [115, 115] width 34 height 28
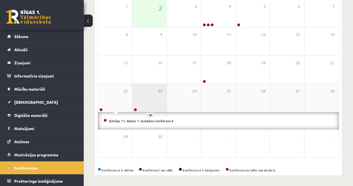
click at [146, 101] on div "23" at bounding box center [149, 98] width 34 height 28
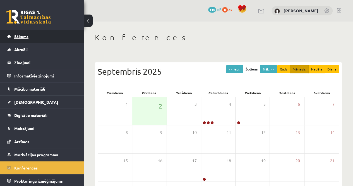
click at [39, 41] on link "Sākums" at bounding box center [41, 36] width 69 height 13
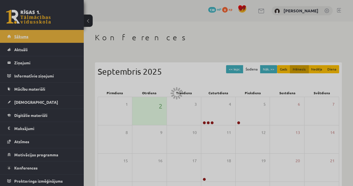
click at [39, 41] on div at bounding box center [176, 93] width 353 height 186
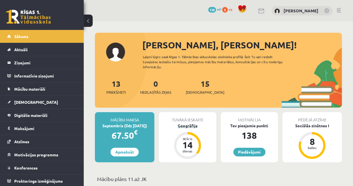
click at [197, 122] on div "Ģeogrāfija" at bounding box center [187, 125] width 57 height 6
